Goal: Navigation & Orientation: Find specific page/section

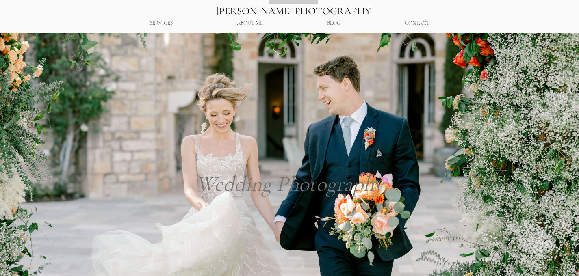
click at [350, 24] on div "BLOG" at bounding box center [334, 23] width 74 height 14
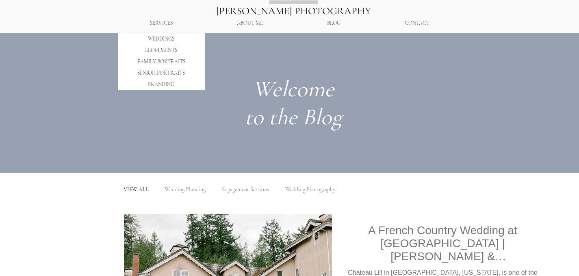
click at [158, 28] on p "SERVICES" at bounding box center [161, 23] width 31 height 14
click at [155, 40] on p "WEDDINGS" at bounding box center [161, 38] width 32 height 11
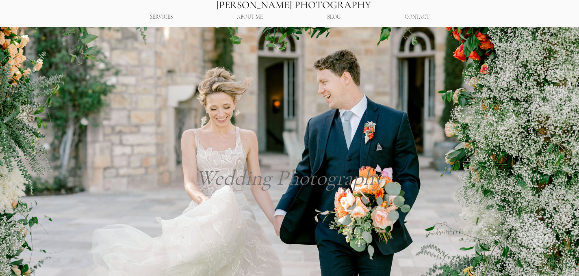
scroll to position [6, 0]
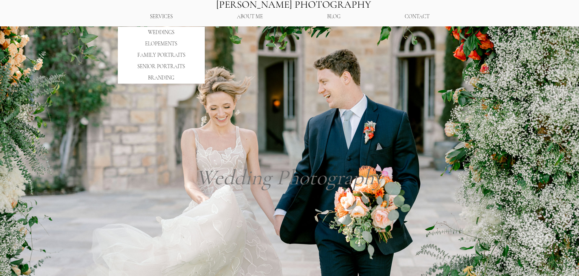
click at [154, 18] on p "SERVICES" at bounding box center [161, 17] width 31 height 14
click at [154, 35] on p "WEDDINGS" at bounding box center [161, 32] width 32 height 11
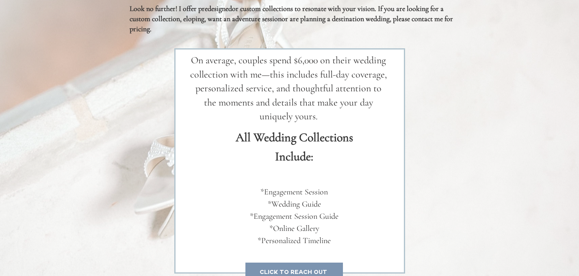
scroll to position [1509, 0]
